Goal: Information Seeking & Learning: Understand process/instructions

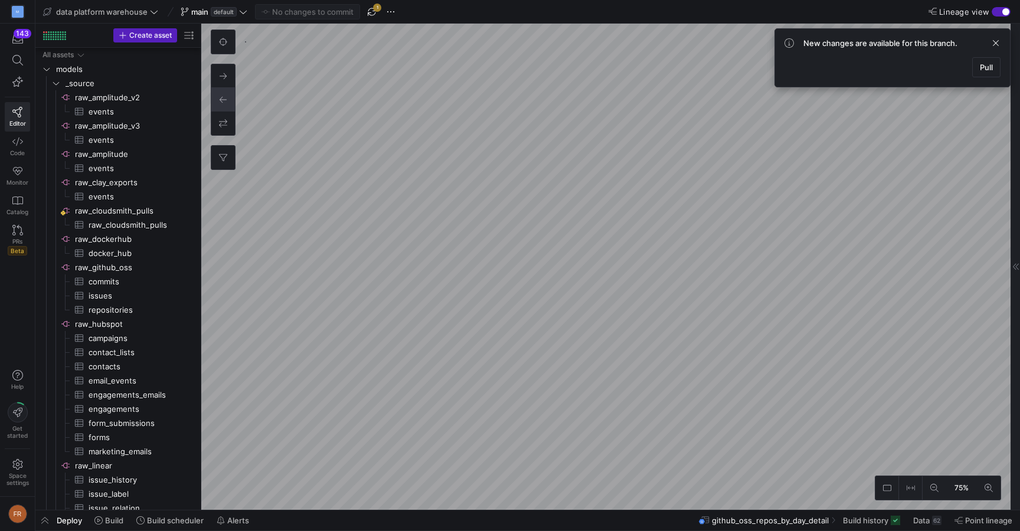
scroll to position [0, 23]
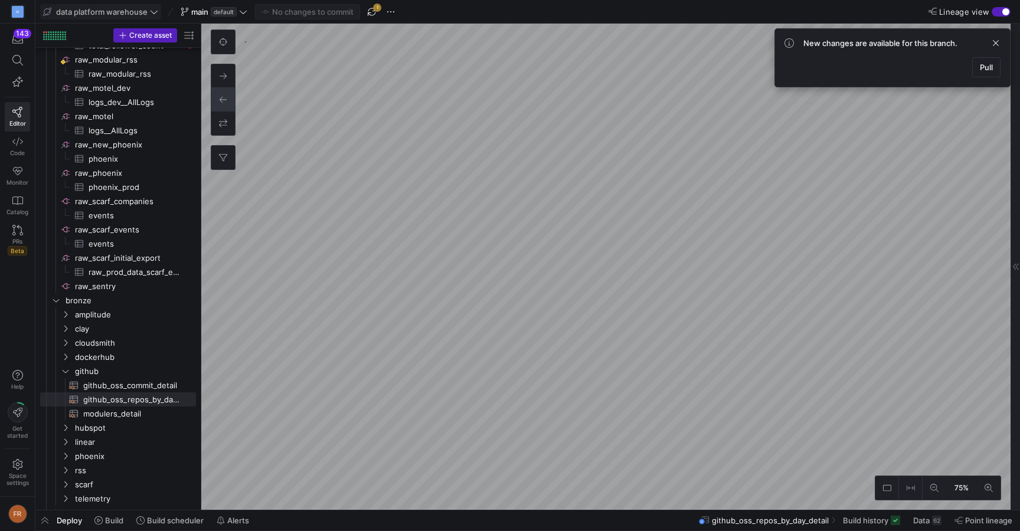
click at [146, 9] on span "data platform warehouse" at bounding box center [102, 11] width 92 height 9
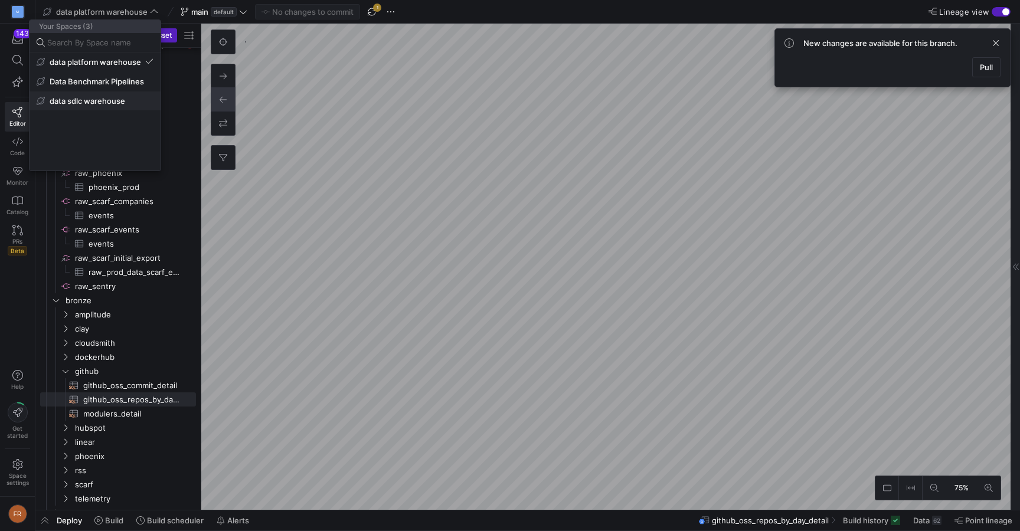
click at [119, 96] on span "data sdlc warehouse" at bounding box center [88, 100] width 76 height 9
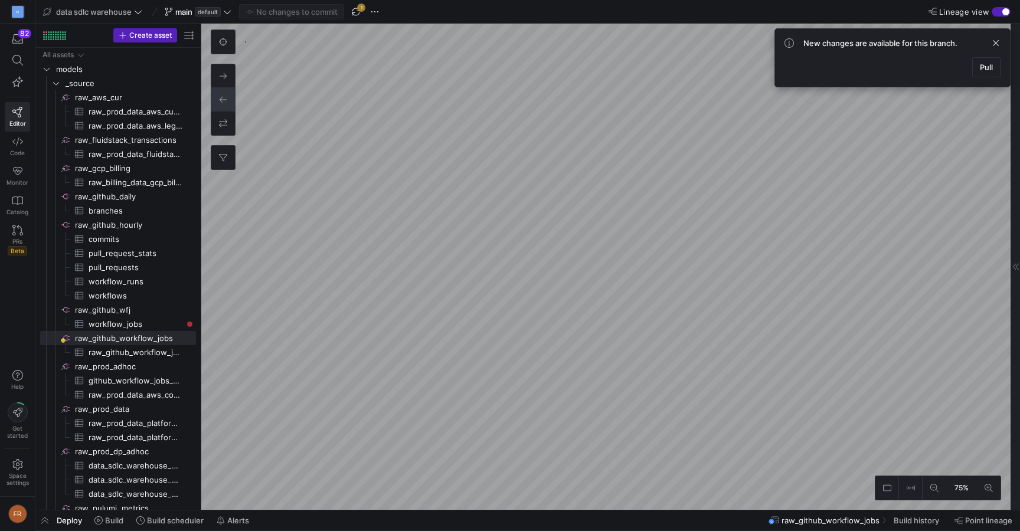
click at [999, 11] on div "button" at bounding box center [1001, 11] width 19 height 9
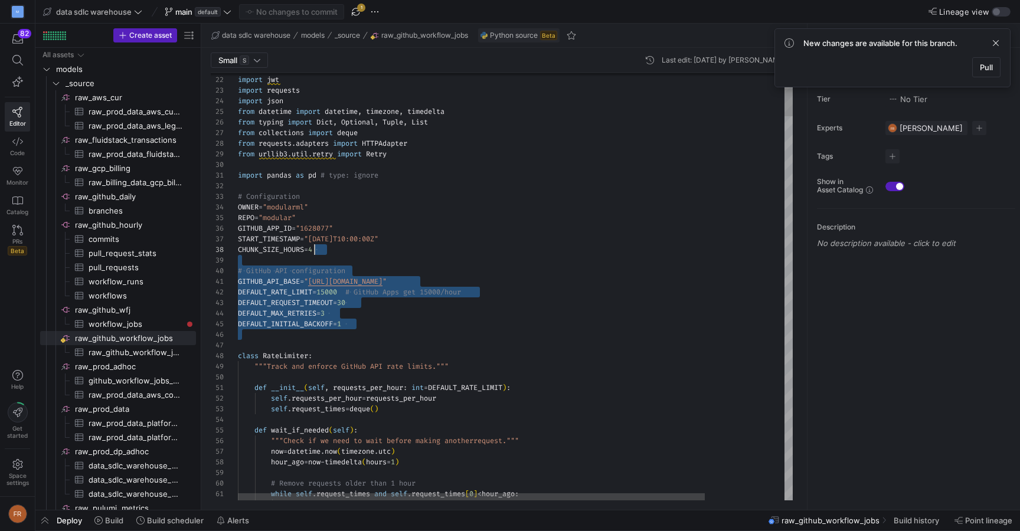
scroll to position [53, 60]
drag, startPoint x: 382, startPoint y: 344, endPoint x: 298, endPoint y: 232, distance: 140.4
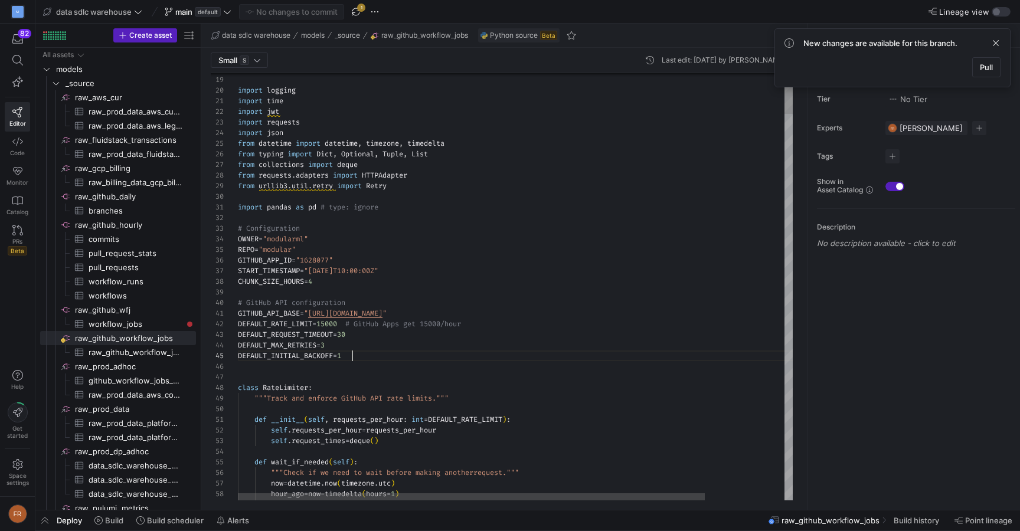
scroll to position [43, 115]
type textarea "import pandas as pd # type: ignore # Configuration OWNER = "modularml" REPO = "…"
drag, startPoint x: 420, startPoint y: 272, endPoint x: 311, endPoint y: 269, distance: 109.2
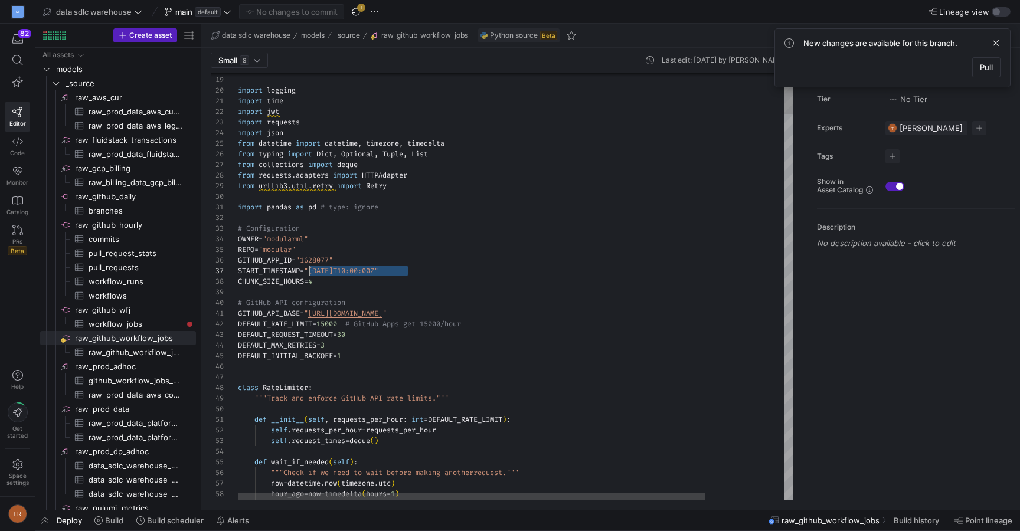
click at [990, 46] on span at bounding box center [996, 43] width 14 height 14
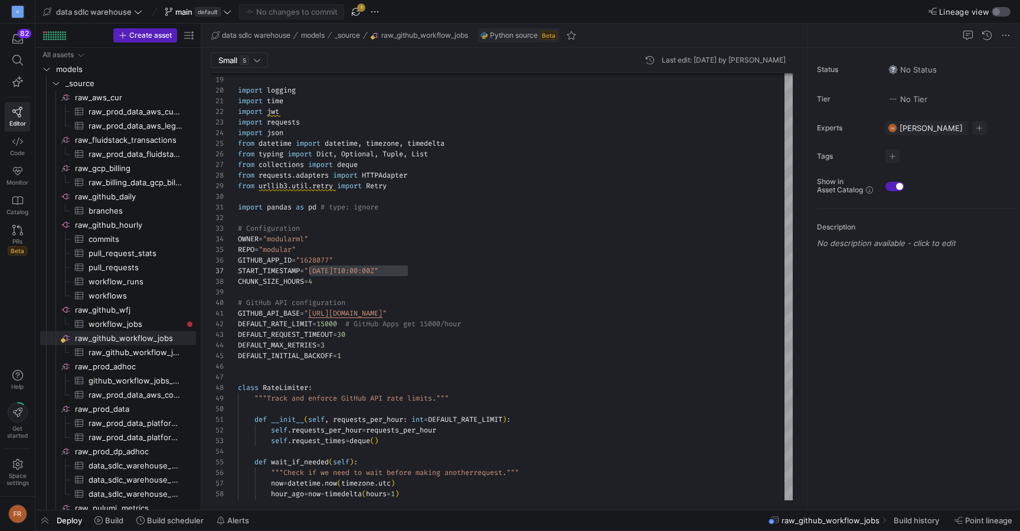
click at [995, 16] on div "button" at bounding box center [1001, 11] width 19 height 9
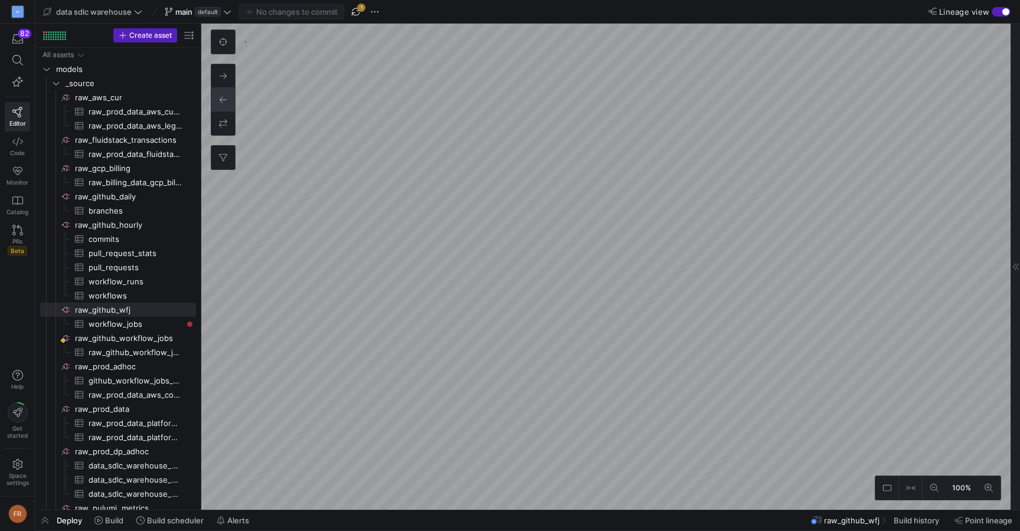
checkbox input "false"
click at [222, 74] on icon at bounding box center [223, 76] width 8 height 8
click at [226, 120] on icon at bounding box center [223, 123] width 8 height 8
checkbox input "false"
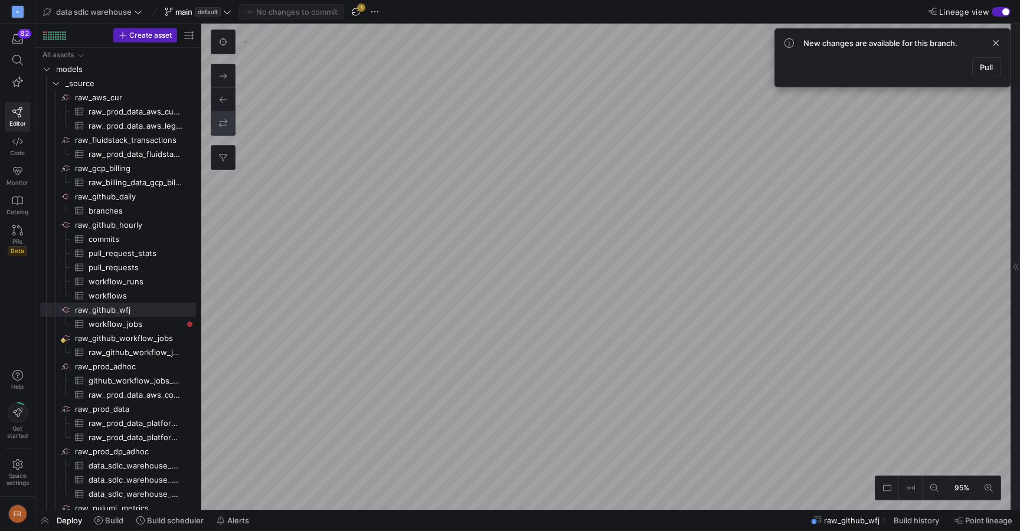
checkbox input "false"
click at [998, 42] on span at bounding box center [996, 43] width 14 height 14
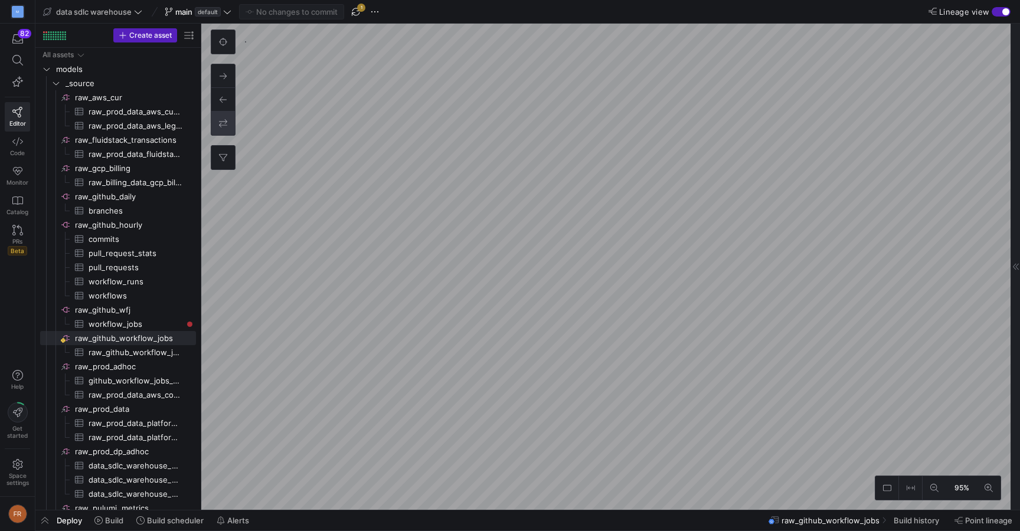
click at [1001, 9] on div "button" at bounding box center [1001, 11] width 19 height 9
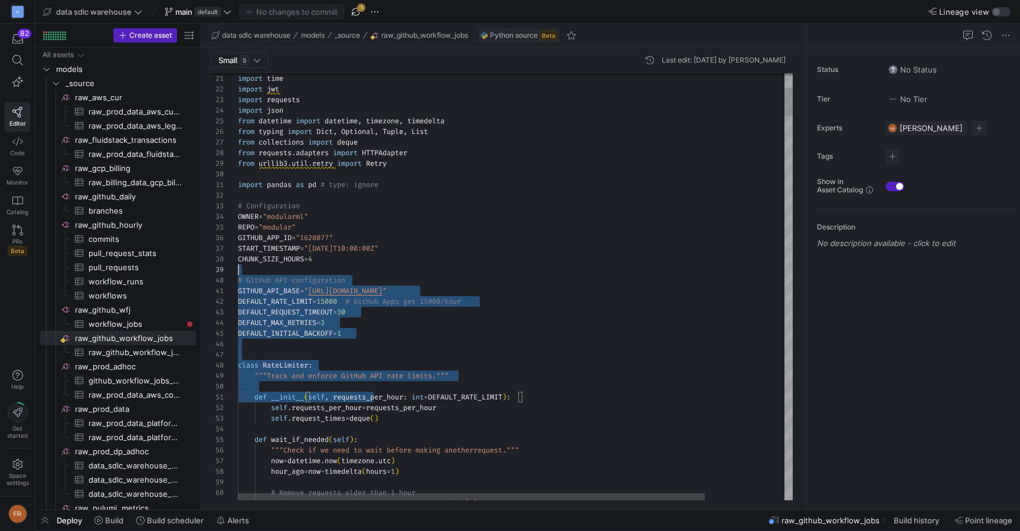
scroll to position [96, 0]
drag, startPoint x: 372, startPoint y: 397, endPoint x: 305, endPoint y: 174, distance: 233.5
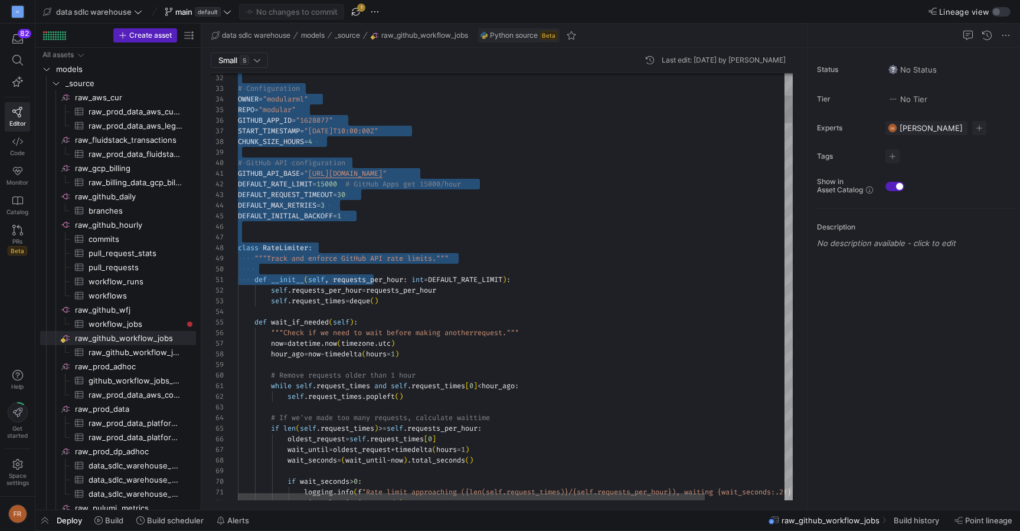
scroll to position [74, 183]
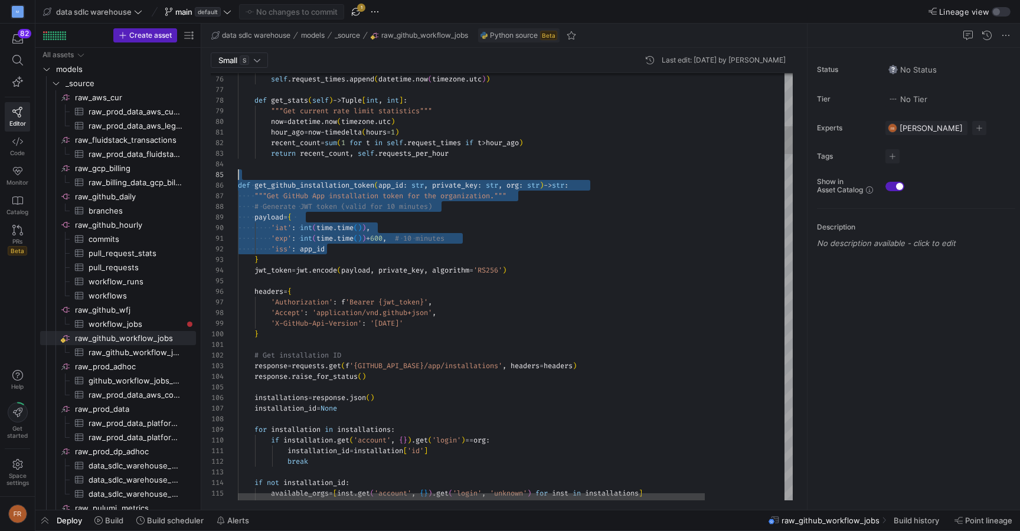
drag, startPoint x: 365, startPoint y: 249, endPoint x: 244, endPoint y: 175, distance: 141.7
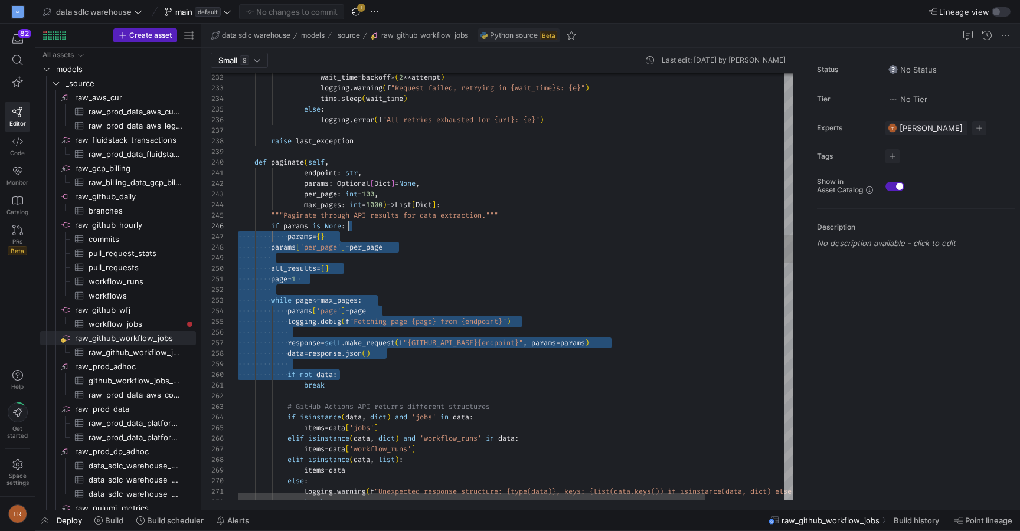
scroll to position [0, 132]
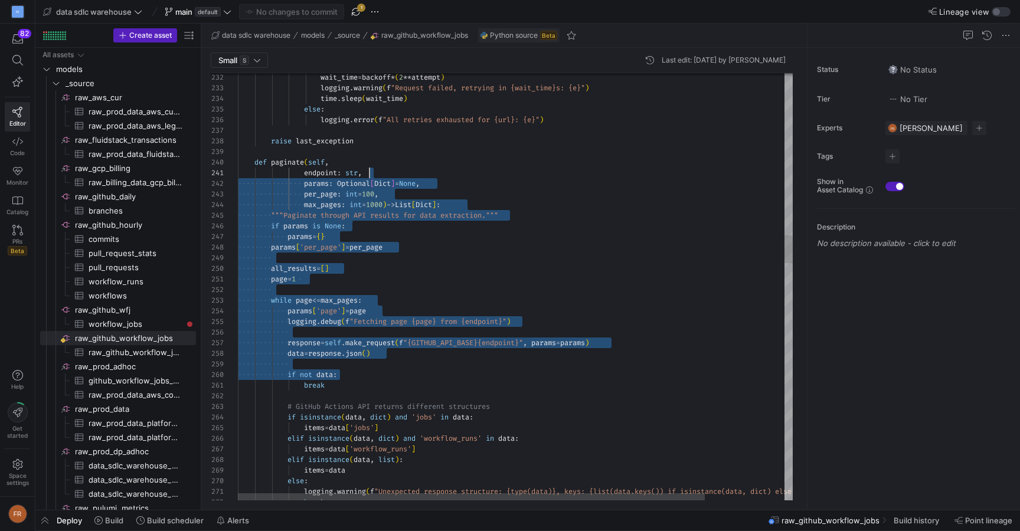
drag, startPoint x: 413, startPoint y: 371, endPoint x: 368, endPoint y: 171, distance: 205.0
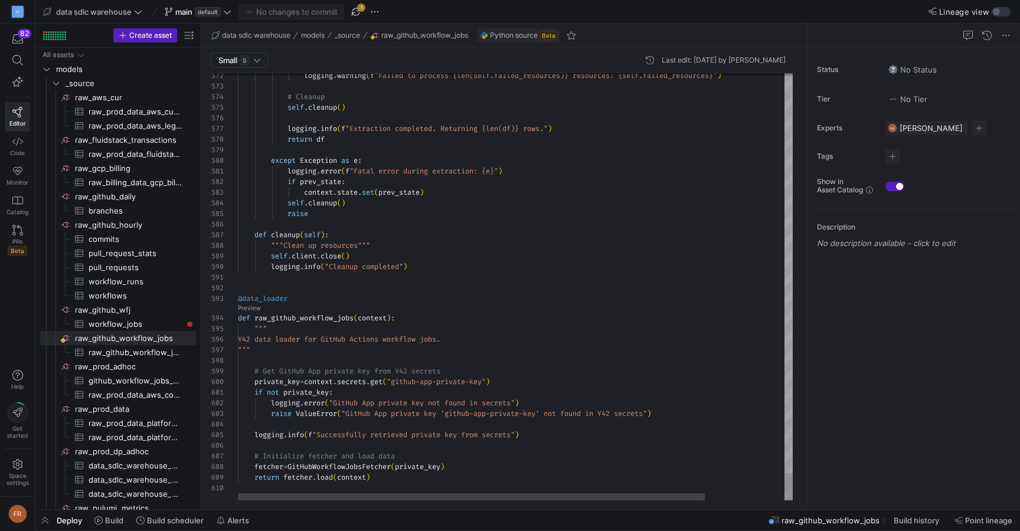
scroll to position [32, 162]
type textarea "if not private_key: logging.error("GitHub App private key not found in secrets"…"
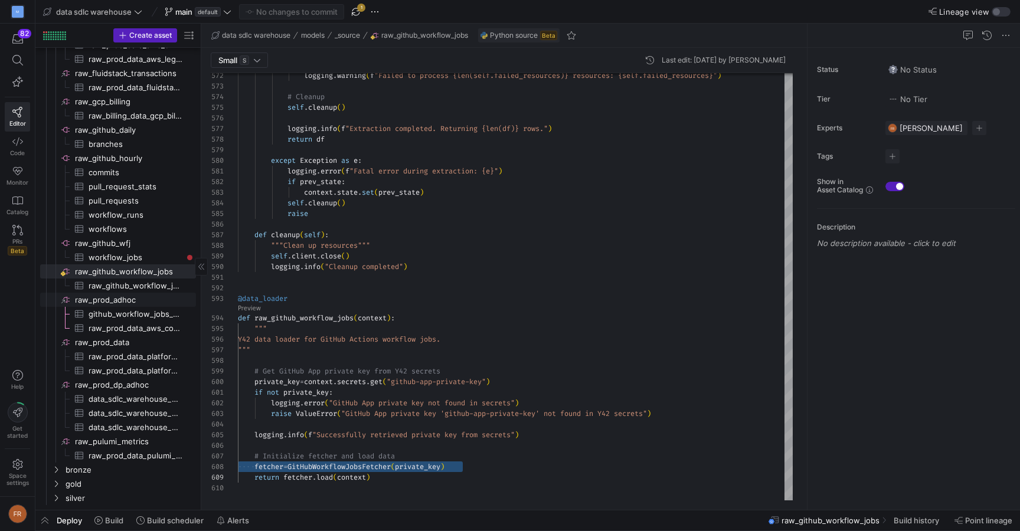
scroll to position [0, 0]
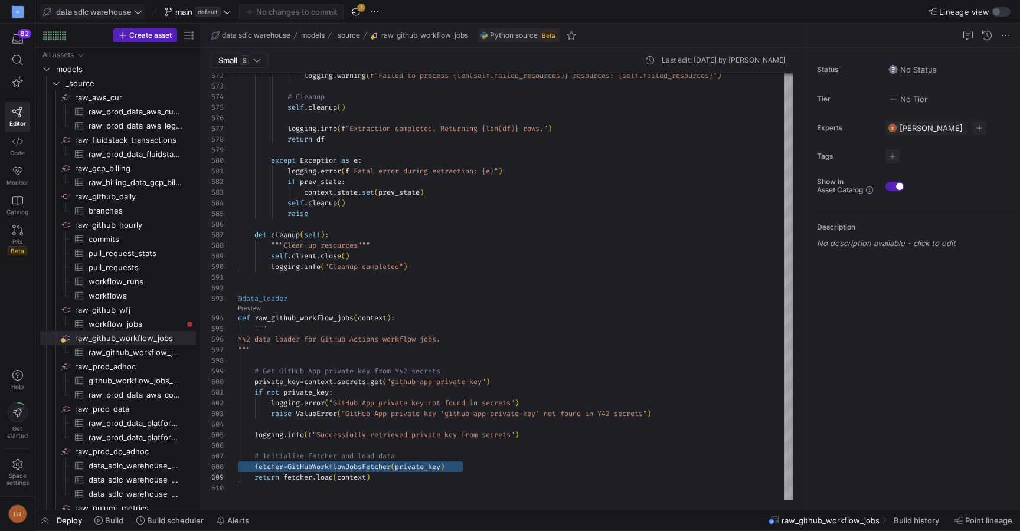
click at [117, 10] on span "data sdlc warehouse" at bounding box center [94, 11] width 76 height 9
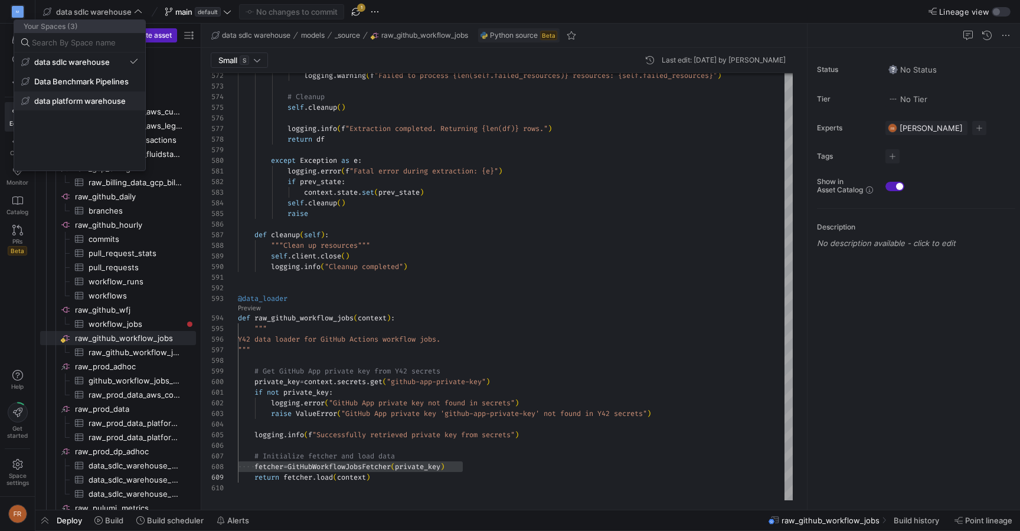
click at [84, 99] on span "data platform warehouse" at bounding box center [80, 100] width 92 height 9
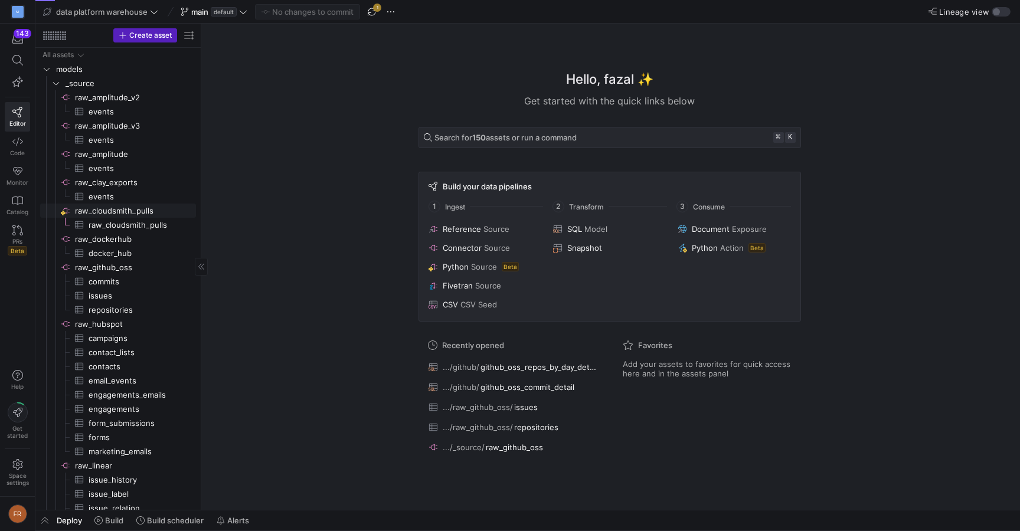
click at [133, 211] on span "raw_cloudsmith_pulls​​​​​​​​" at bounding box center [134, 211] width 119 height 14
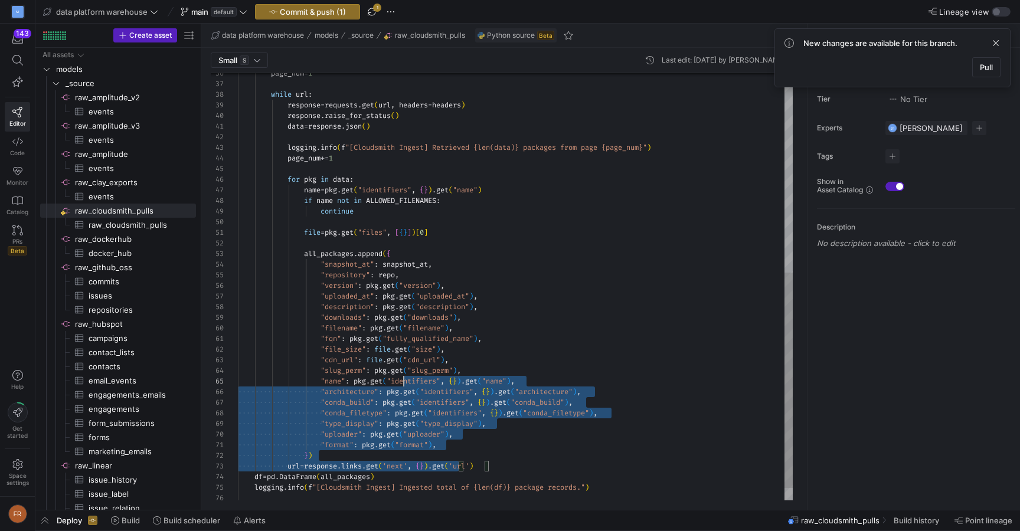
scroll to position [11, 0]
type textarea "file = pkg.get("files", [{}])[0] all_packages.append({ "snapshot_at": snapshot_…"
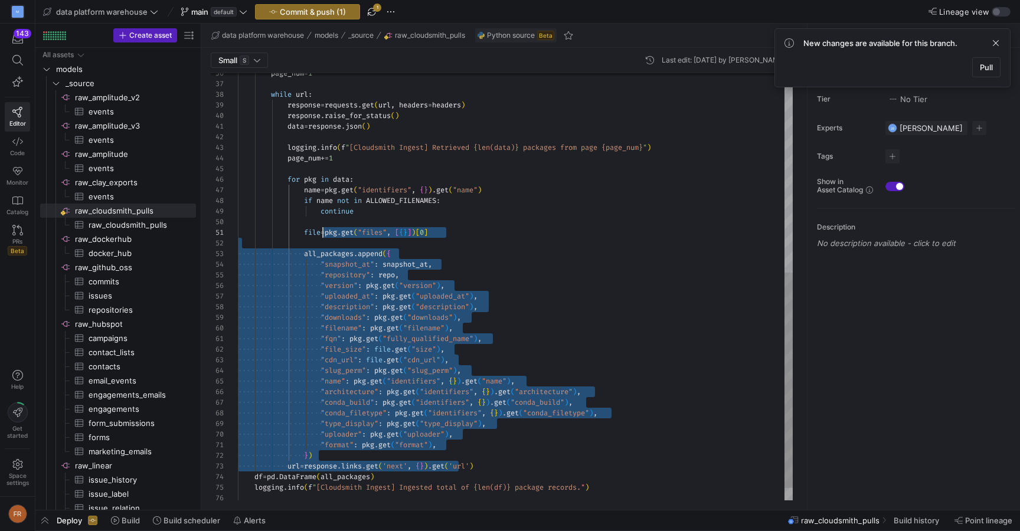
scroll to position [0, 85]
drag, startPoint x: 458, startPoint y: 467, endPoint x: 324, endPoint y: 235, distance: 267.9
click at [324, 235] on div "while url : response = requests . get ( url , headers = headers ) response . ra…" at bounding box center [515, 101] width 555 height 847
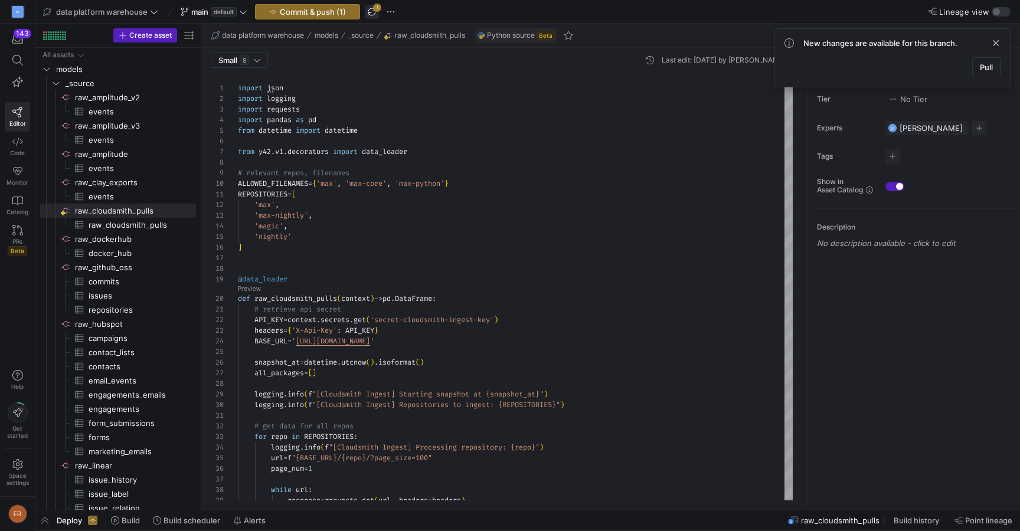
click at [375, 12] on span "button" at bounding box center [372, 12] width 14 height 14
click at [50, 70] on icon "Press SPACE to select this row." at bounding box center [47, 69] width 8 height 7
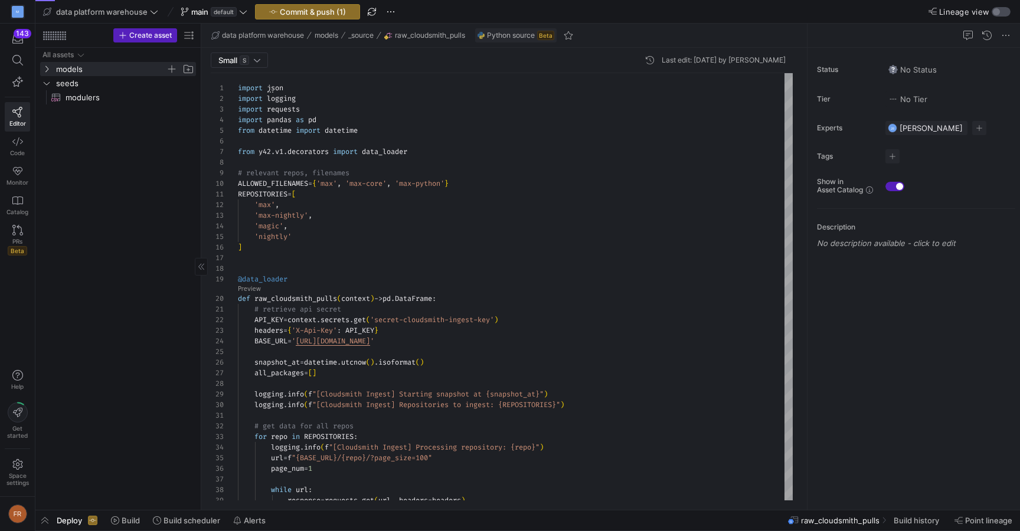
click at [997, 12] on div "button" at bounding box center [996, 11] width 7 height 7
